Goal: Find specific page/section: Find specific page/section

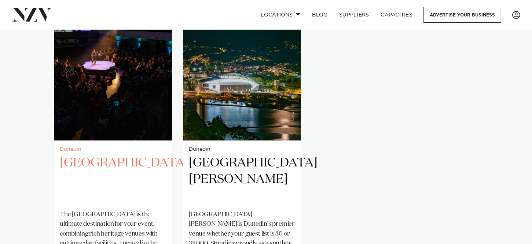
scroll to position [613, 0]
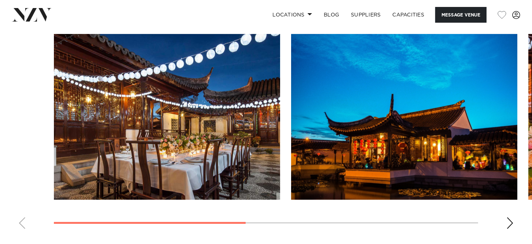
scroll to position [597, 0]
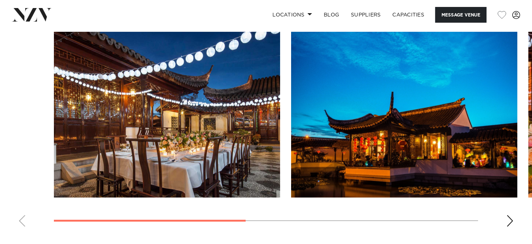
click at [509, 216] on div "Next slide" at bounding box center [509, 222] width 7 height 12
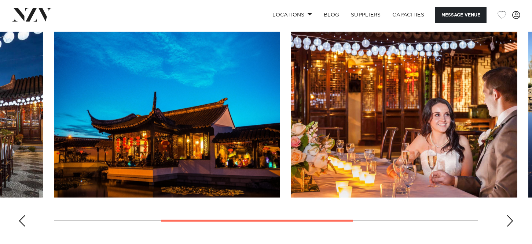
click at [509, 216] on div "Next slide" at bounding box center [509, 222] width 7 height 12
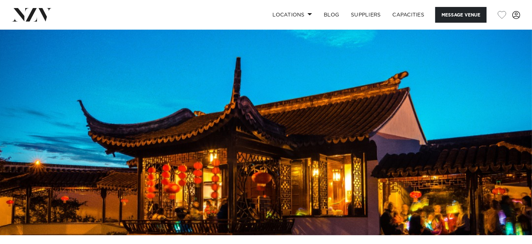
scroll to position [0, 0]
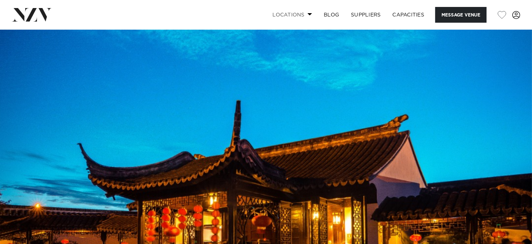
click at [308, 11] on link "Locations" at bounding box center [291, 15] width 51 height 16
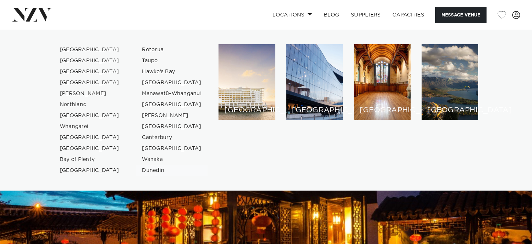
click at [152, 169] on link "Dunedin" at bounding box center [171, 170] width 71 height 11
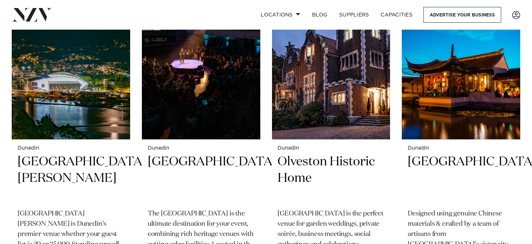
scroll to position [335, 0]
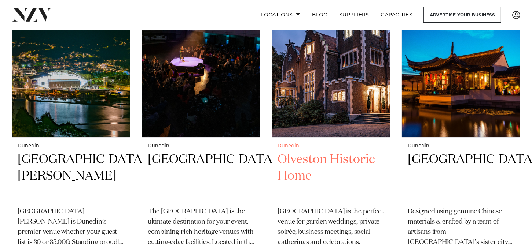
click at [335, 152] on h2 "Olveston Historic Home" at bounding box center [331, 176] width 107 height 49
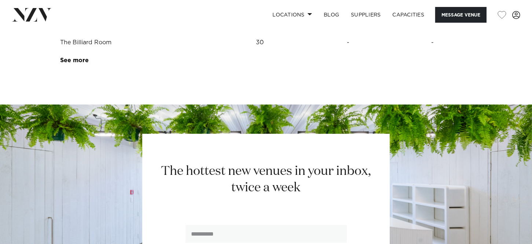
scroll to position [987, 0]
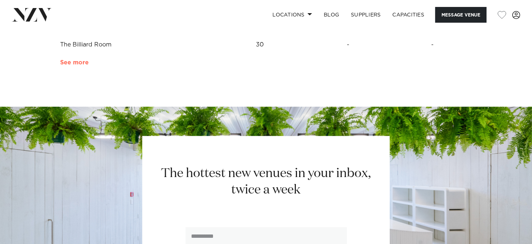
click at [80, 61] on link "See more" at bounding box center [88, 63] width 57 height 6
